Goal: Navigation & Orientation: Find specific page/section

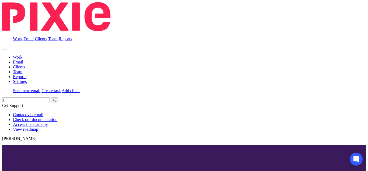
scroll to position [189, 0]
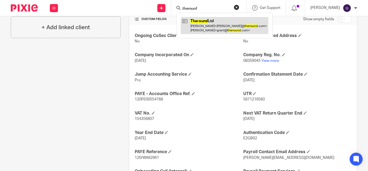
type input "therounf"
click at [222, 30] on link at bounding box center [225, 25] width 88 height 17
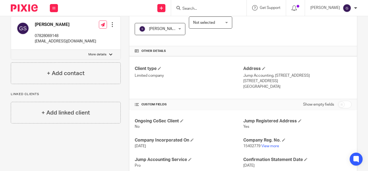
scroll to position [108, 0]
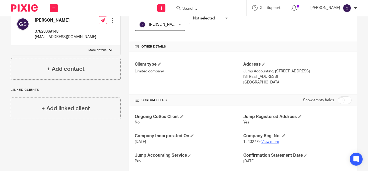
click at [268, 142] on link "View more" at bounding box center [270, 142] width 18 height 4
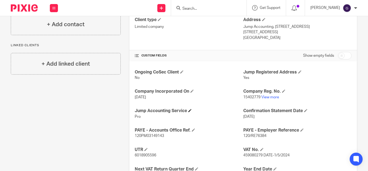
scroll to position [216, 0]
